Goal: Navigation & Orientation: Find specific page/section

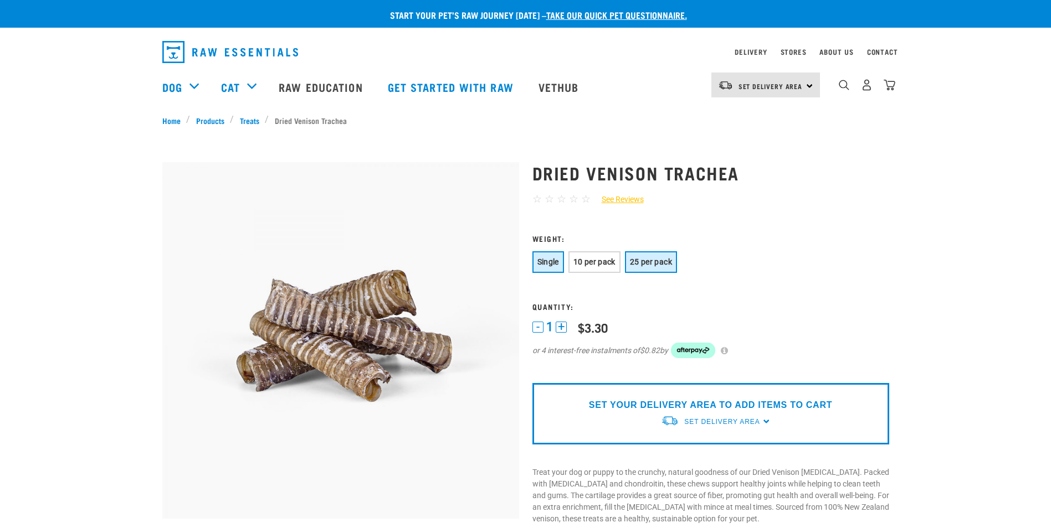
click at [640, 261] on span "25 per pack" at bounding box center [651, 262] width 42 height 9
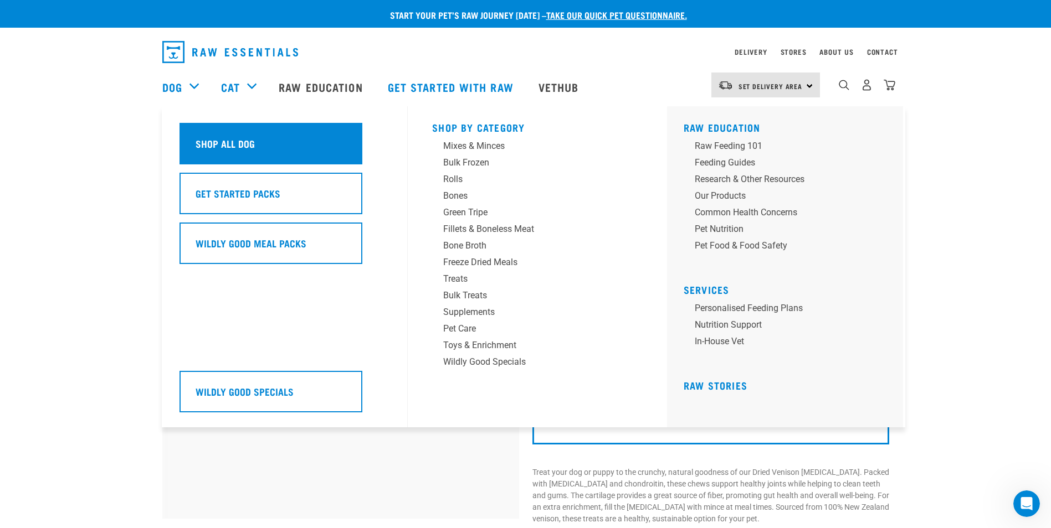
click at [256, 142] on div "Shop All Dog" at bounding box center [270, 144] width 183 height 42
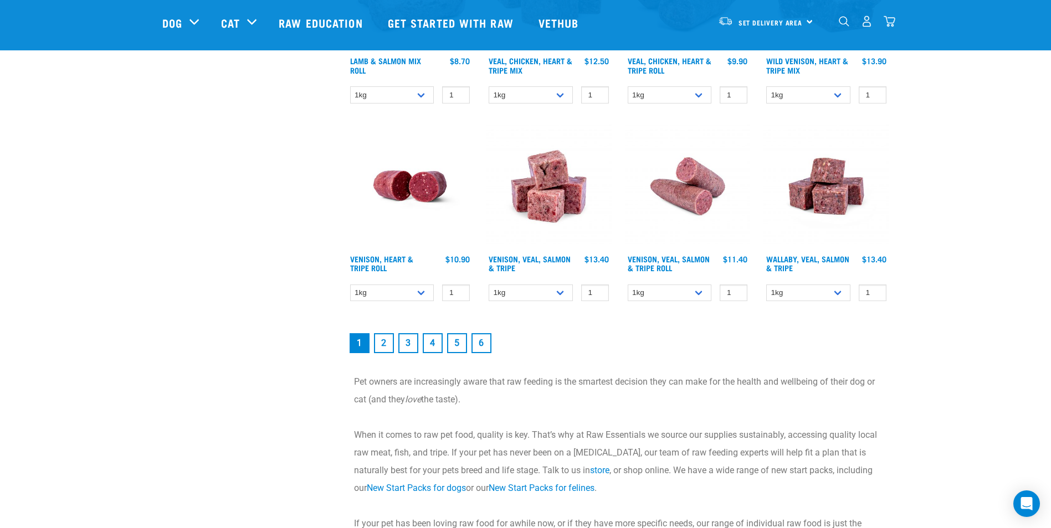
scroll to position [1606, 0]
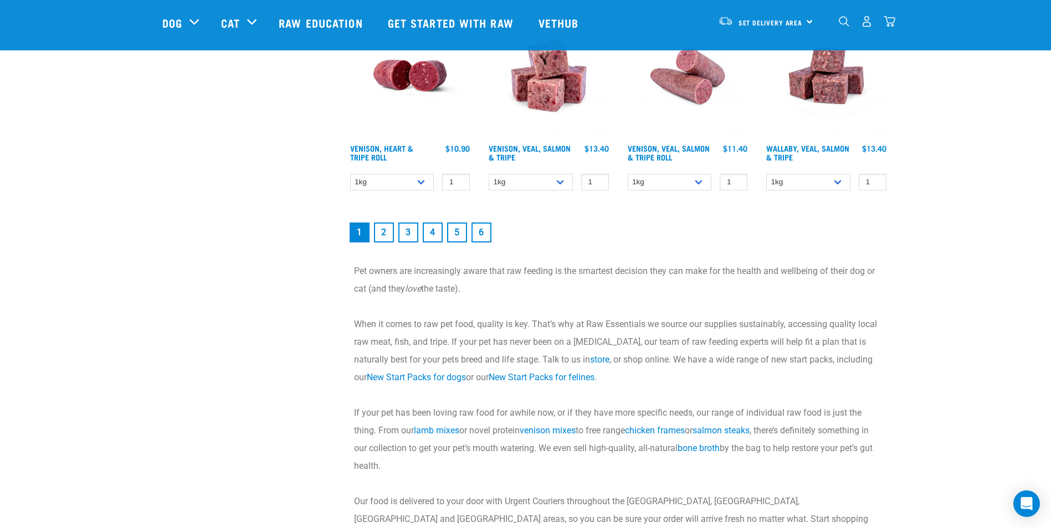
click at [384, 230] on link "2" at bounding box center [384, 233] width 20 height 20
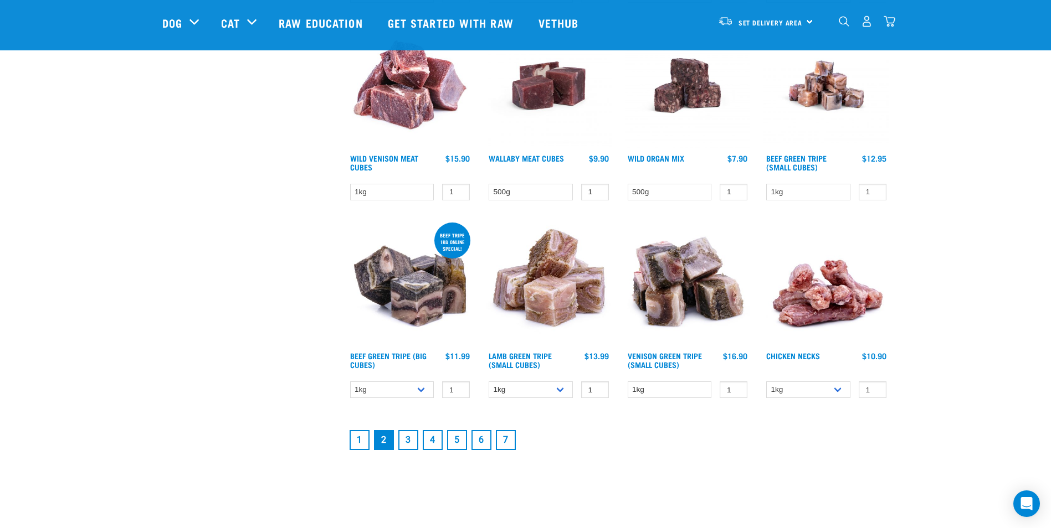
scroll to position [1385, 0]
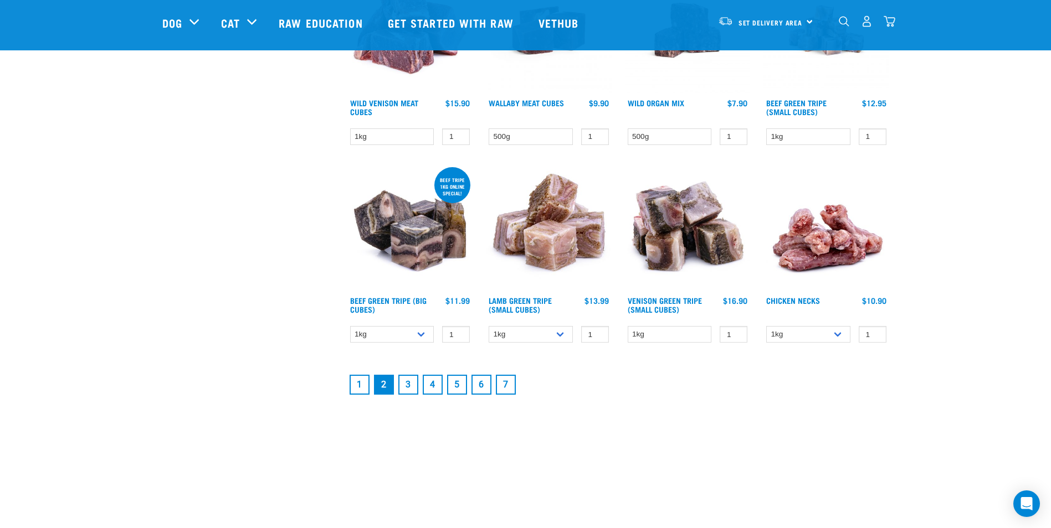
click at [408, 385] on link "3" at bounding box center [408, 385] width 20 height 20
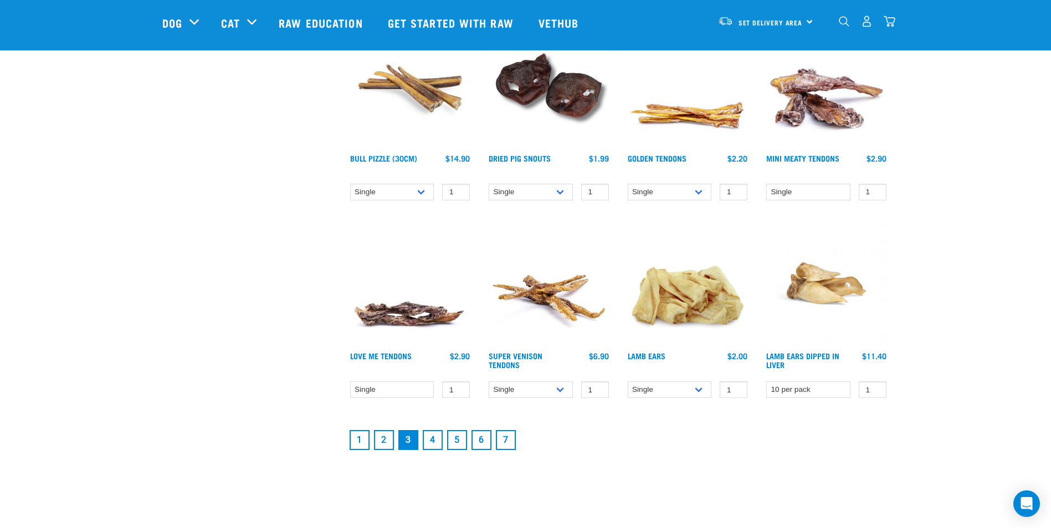
scroll to position [1385, 0]
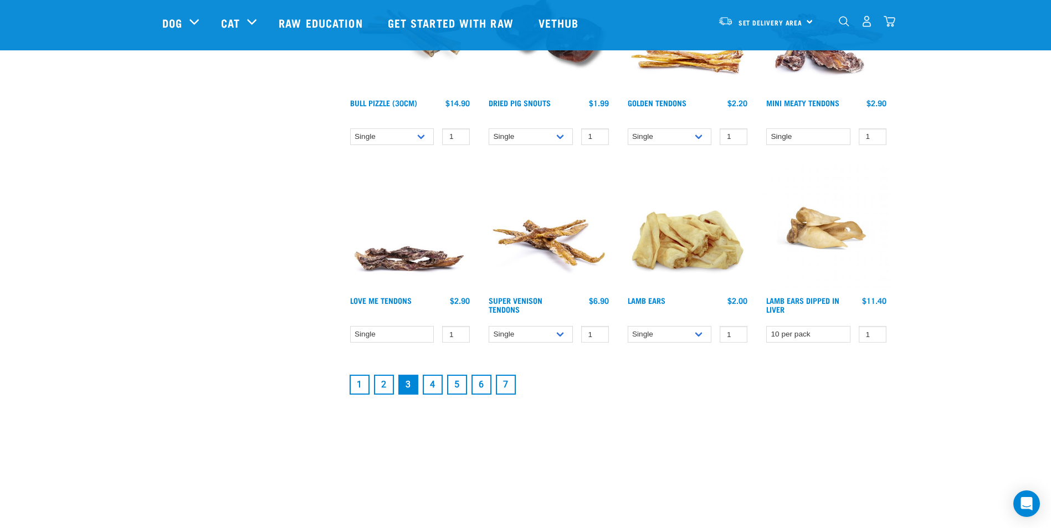
click at [429, 385] on link "4" at bounding box center [433, 385] width 20 height 20
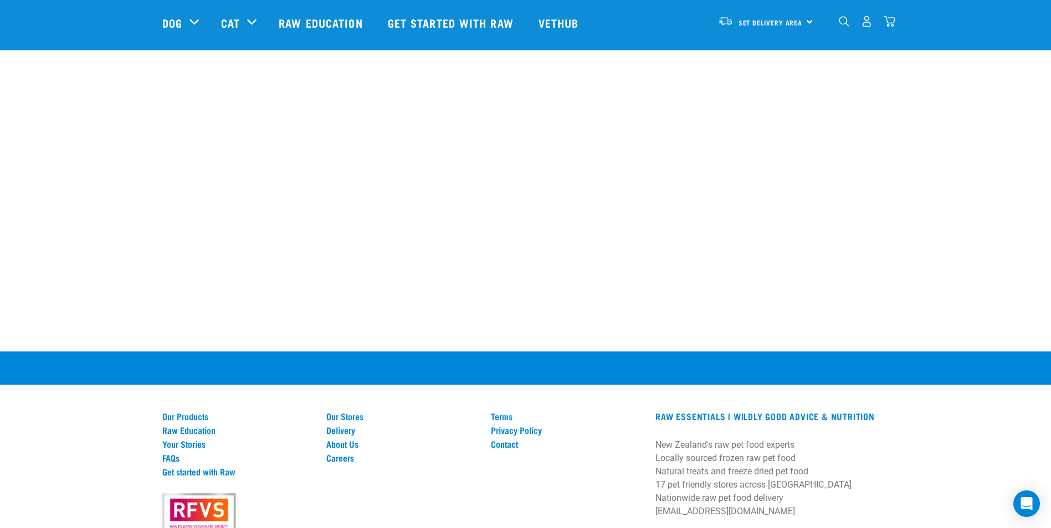
scroll to position [1923, 0]
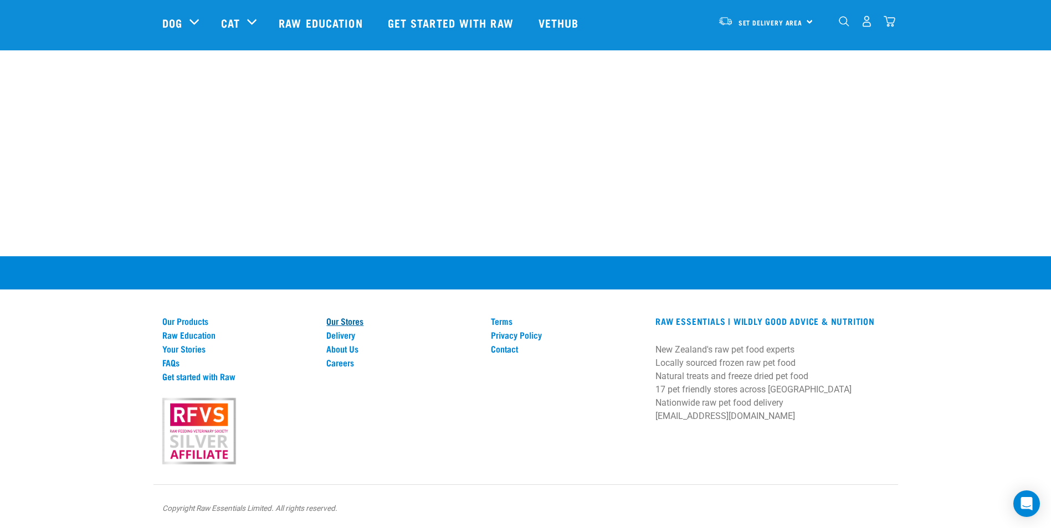
click at [336, 325] on link "Our Stores" at bounding box center [401, 321] width 151 height 10
